Goal: Information Seeking & Learning: Learn about a topic

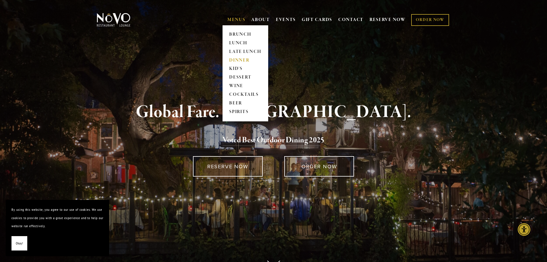
click at [234, 59] on link "DINNER" at bounding box center [246, 60] width 36 height 9
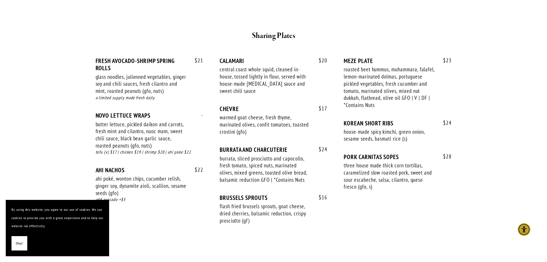
scroll to position [373, 0]
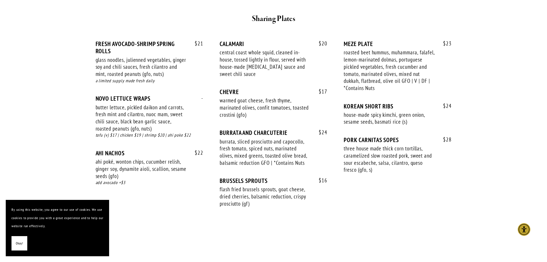
click at [18, 245] on span "Okay!" at bounding box center [19, 243] width 7 height 8
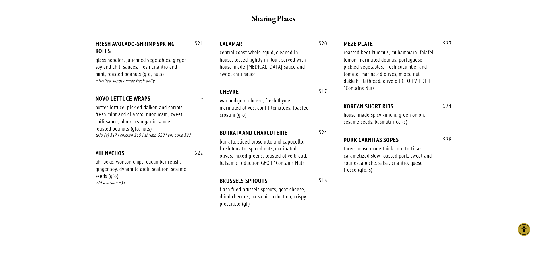
drag, startPoint x: 49, startPoint y: 91, endPoint x: 47, endPoint y: 94, distance: 3.5
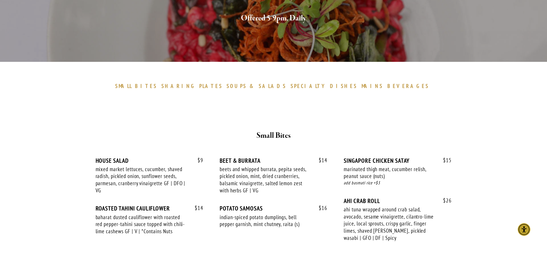
scroll to position [0, 0]
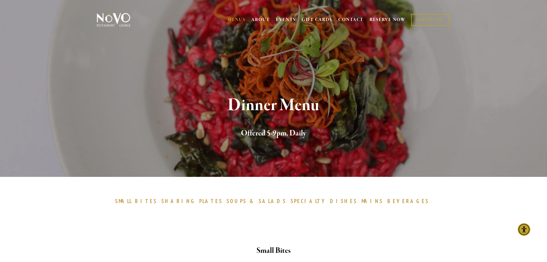
click at [388, 202] on span "BEVERAGES" at bounding box center [409, 200] width 42 height 7
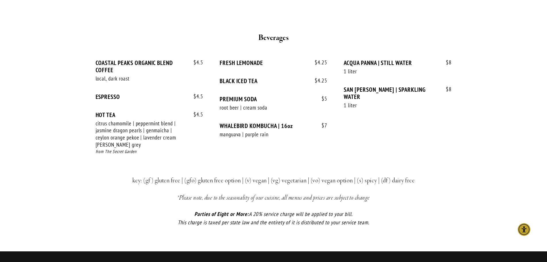
scroll to position [1150, 0]
